Goal: Check status: Check status

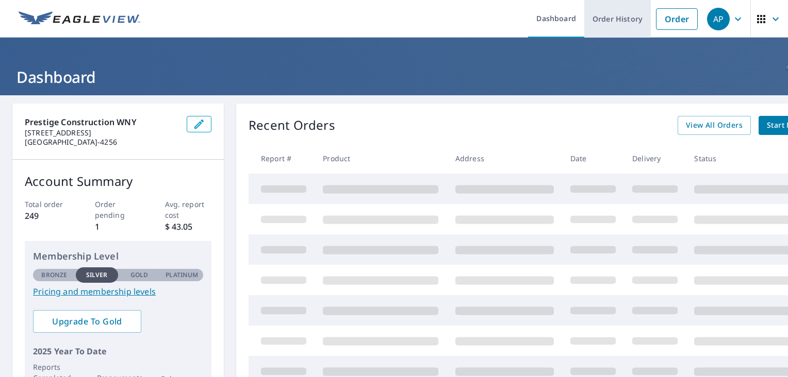
click at [623, 24] on link "Order History" at bounding box center [617, 19] width 67 height 38
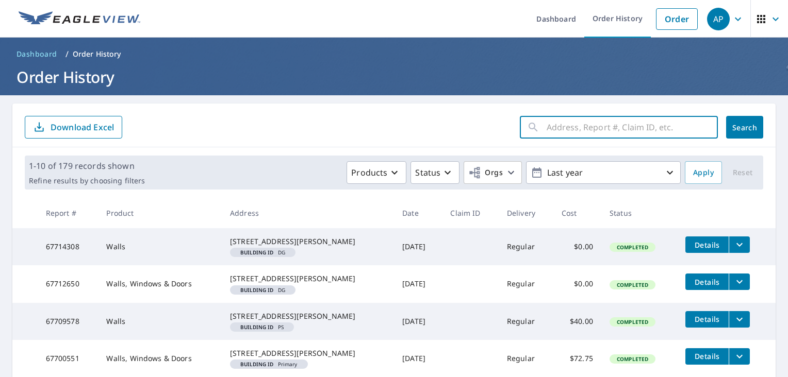
click at [550, 124] on input "text" at bounding box center [632, 127] width 171 height 29
type input "backstretch"
click button "Search" at bounding box center [744, 127] width 37 height 23
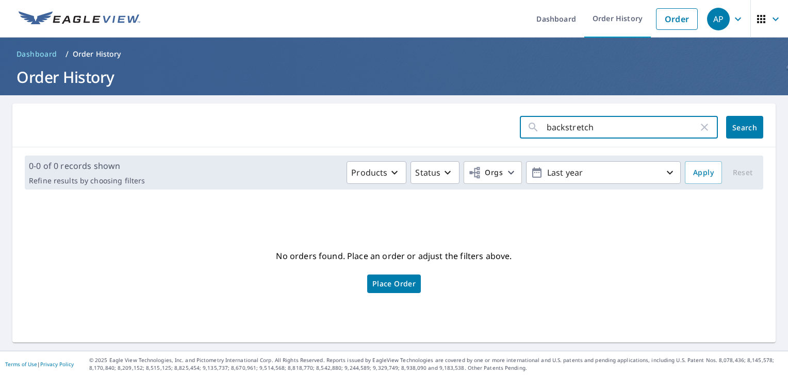
drag, startPoint x: 611, startPoint y: 126, endPoint x: 518, endPoint y: 126, distance: 92.8
click at [520, 126] on div "backstretch ​" at bounding box center [619, 127] width 198 height 23
click at [573, 127] on input "text" at bounding box center [632, 127] width 171 height 29
type input "[PERSON_NAME]"
click button "Search" at bounding box center [744, 127] width 37 height 23
